Goal: Task Accomplishment & Management: Complete application form

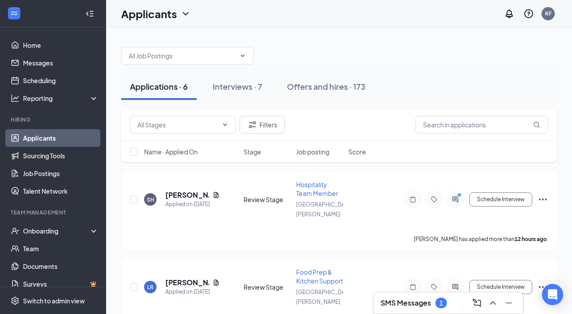
click at [424, 299] on h3 "SMS Messages" at bounding box center [406, 303] width 50 height 10
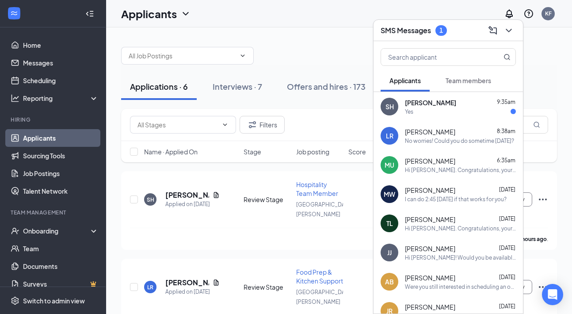
click at [447, 105] on span "[PERSON_NAME]" at bounding box center [430, 102] width 51 height 9
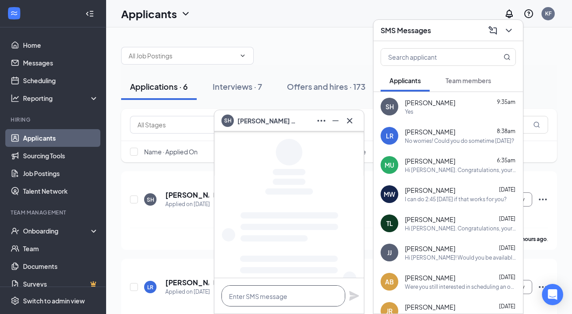
click at [314, 298] on textarea at bounding box center [283, 295] width 124 height 21
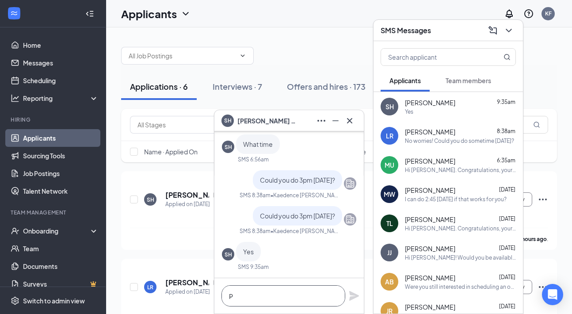
scroll to position [0, 0]
type textarea "Perfect, I'll see you then"
click at [351, 296] on icon "Plane" at bounding box center [354, 295] width 11 height 11
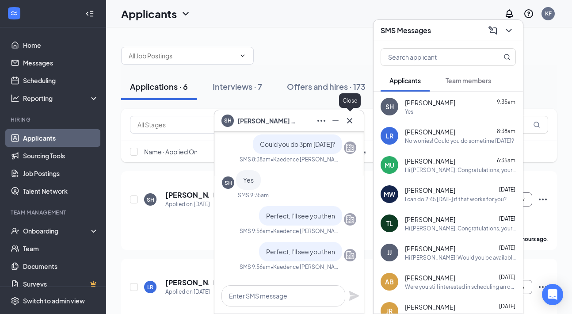
click at [345, 121] on icon "Cross" at bounding box center [349, 120] width 11 height 11
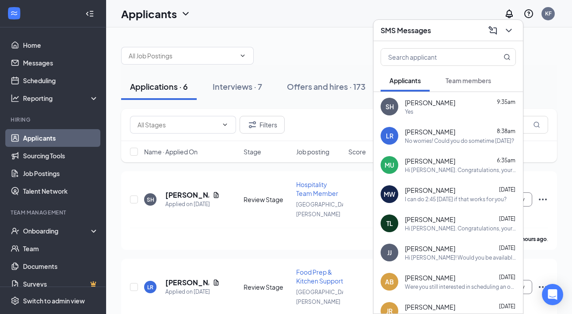
click at [411, 41] on div "SMS Messages" at bounding box center [447, 30] width 149 height 21
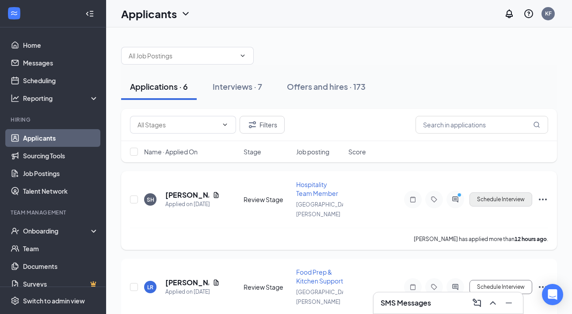
click at [493, 194] on button "Schedule Interview" at bounding box center [500, 199] width 63 height 14
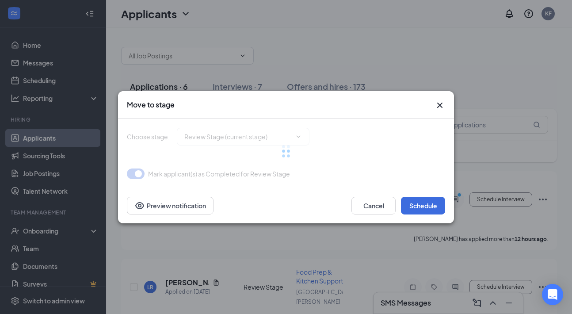
type input "Onsite Interview (next stage)"
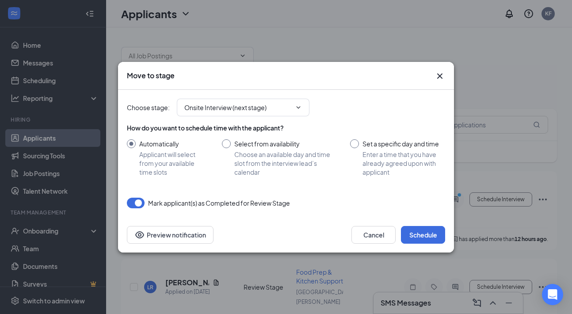
click at [401, 150] on span "Enter a time that you have already agreed upon with applicant" at bounding box center [403, 163] width 83 height 27
click at [401, 150] on input "Set a specific day and time Enter a time that you have already agreed upon with…" at bounding box center [397, 157] width 95 height 37
radio input "true"
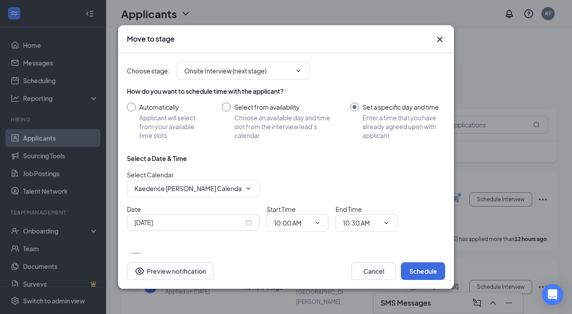
radio input "false"
click at [192, 225] on input "[DATE]" at bounding box center [189, 222] width 110 height 10
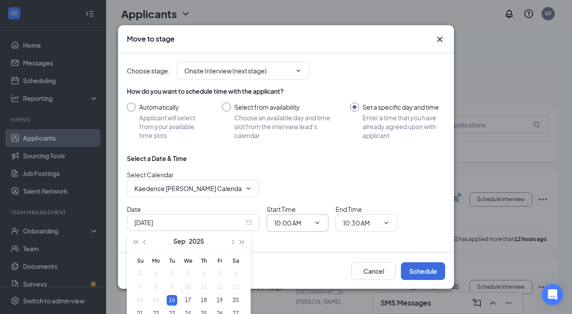
click at [297, 228] on span "10:00 AM" at bounding box center [298, 223] width 62 height 18
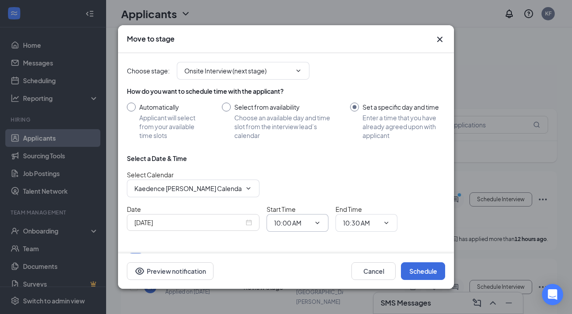
click at [303, 226] on input "10:00 AM" at bounding box center [292, 223] width 36 height 10
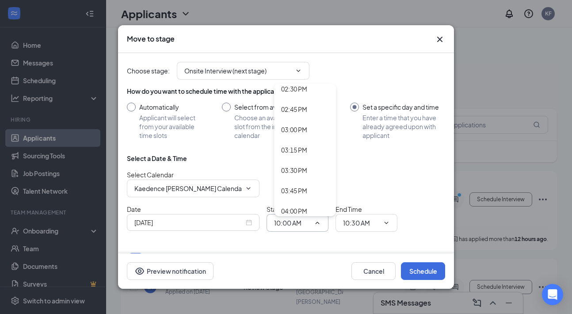
scroll to position [1191, 0]
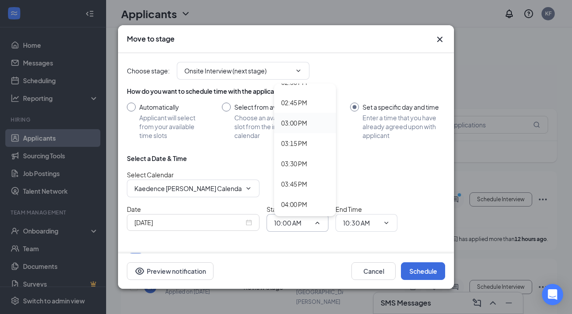
click at [306, 129] on div "03:00 PM" at bounding box center [305, 123] width 62 height 20
type input "03:00 PM"
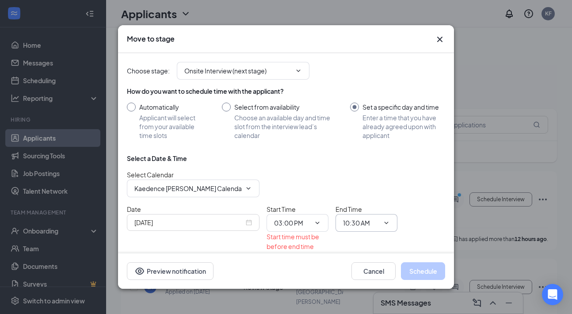
click at [351, 225] on input "10:30 AM" at bounding box center [361, 223] width 36 height 10
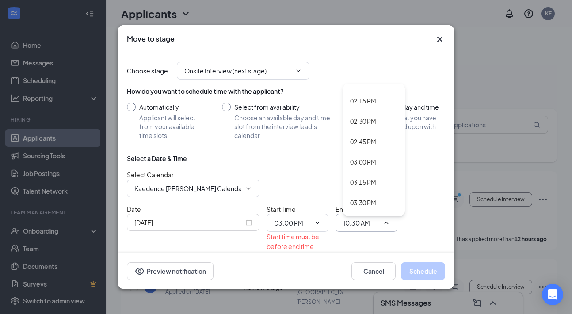
scroll to position [1158, 0]
click at [359, 180] on div "03:15 PM" at bounding box center [363, 176] width 26 height 10
type input "03:15 PM"
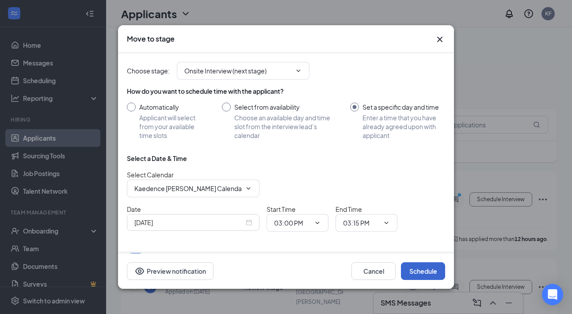
click at [414, 269] on button "Schedule" at bounding box center [423, 271] width 44 height 18
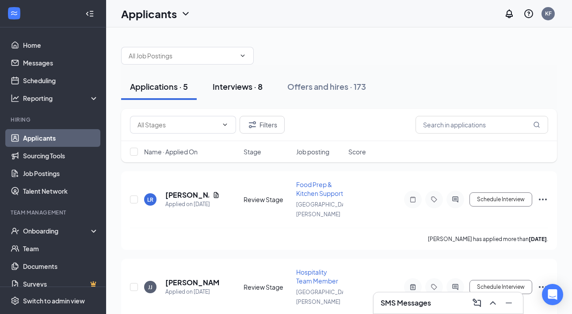
click at [259, 89] on div "Interviews · 8" at bounding box center [238, 86] width 50 height 11
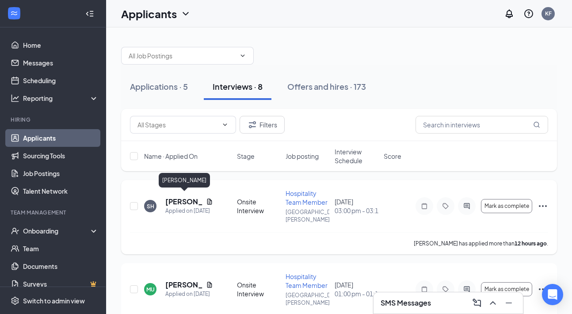
click at [175, 198] on h5 "[PERSON_NAME]" at bounding box center [183, 202] width 37 height 10
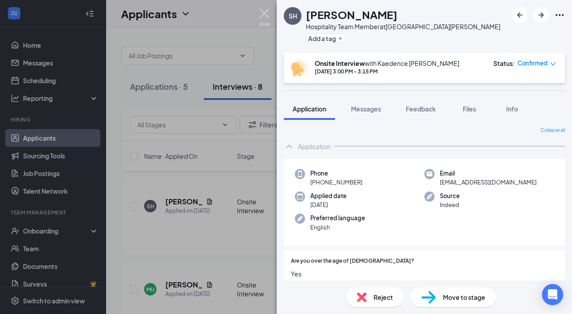
click at [263, 15] on img at bounding box center [264, 17] width 11 height 17
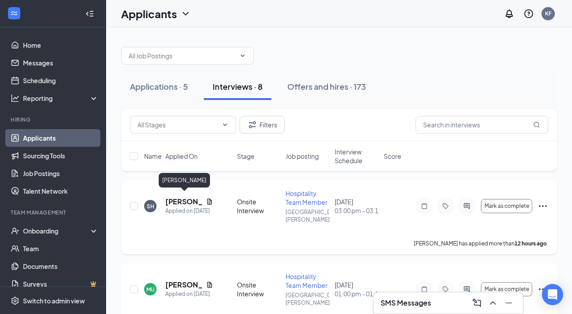
click at [188, 199] on h5 "[PERSON_NAME]" at bounding box center [183, 202] width 37 height 10
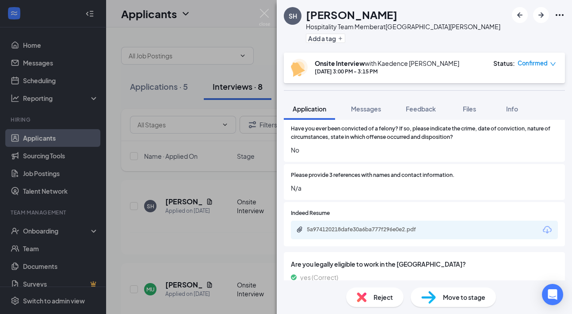
scroll to position [547, 0]
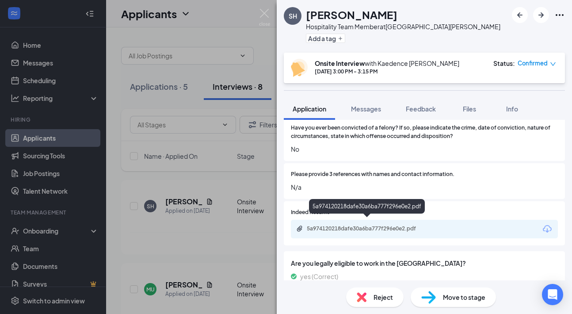
click at [388, 225] on div "5a974120218dafe30a6ba777f296e0e2.pdf" at bounding box center [369, 228] width 124 height 7
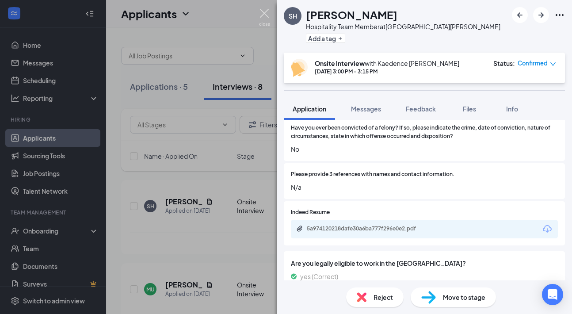
click at [266, 20] on img at bounding box center [264, 17] width 11 height 17
